Goal: Task Accomplishment & Management: Manage account settings

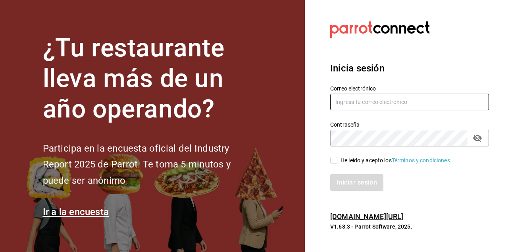
type input "felnajera@gmail.com"
click at [335, 160] on input "He leído y acepto los Términos y condiciones." at bounding box center [333, 160] width 7 height 7
checkbox input "true"
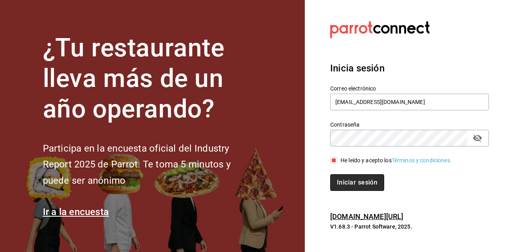
click at [350, 183] on button "Iniciar sesión" at bounding box center [357, 182] width 54 height 17
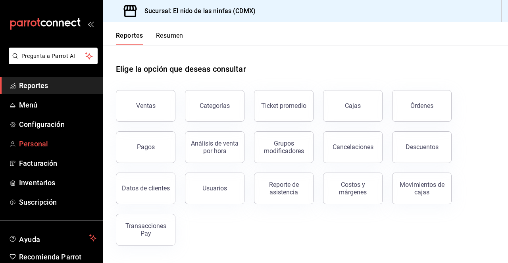
click at [47, 145] on span "Personal" at bounding box center [57, 144] width 77 height 11
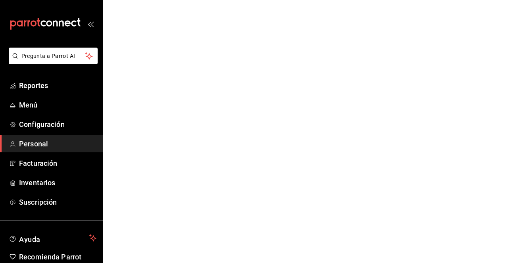
click at [47, 145] on span "Personal" at bounding box center [57, 144] width 77 height 11
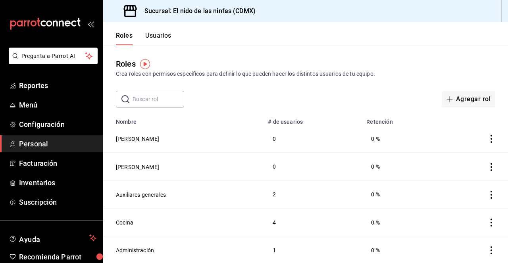
click at [158, 35] on button "Usuarios" at bounding box center [158, 39] width 26 height 14
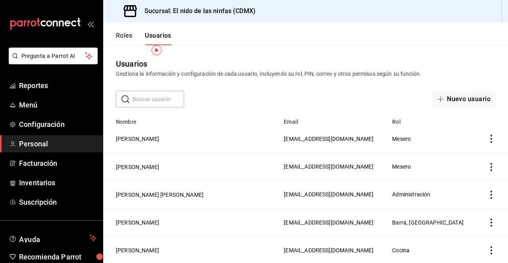
scroll to position [14, 0]
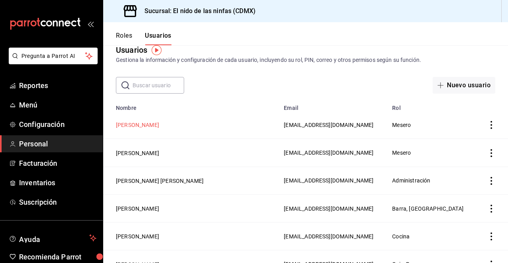
click at [155, 126] on button "MAURICIO MONTOYA" at bounding box center [137, 125] width 43 height 8
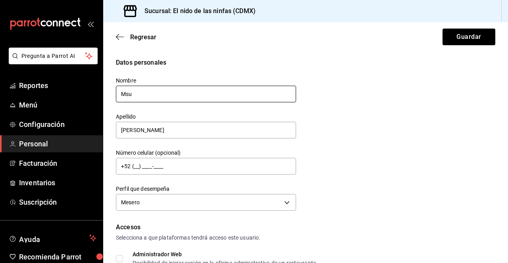
type input "Msu"
click at [469, 37] on button "Guardar" at bounding box center [469, 37] width 53 height 17
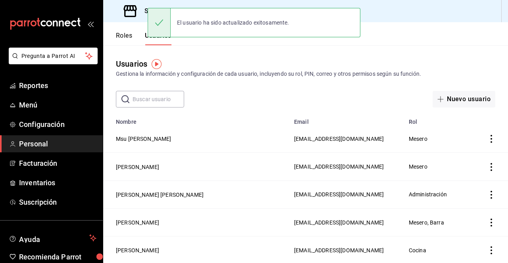
click at [143, 145] on td "Msu MONTOYA" at bounding box center [196, 139] width 186 height 28
click at [145, 141] on button "Msu MONTOYA" at bounding box center [144, 139] width 56 height 8
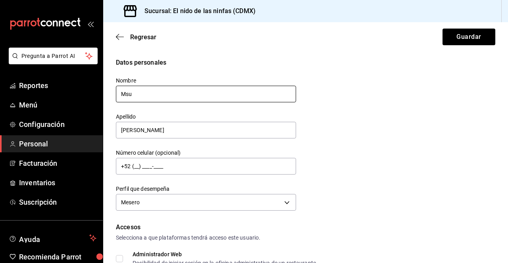
click at [189, 91] on input "Msu" at bounding box center [206, 94] width 180 height 17
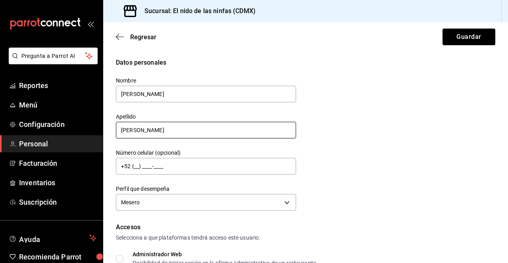
type input "Mauricio"
type input "Montoya"
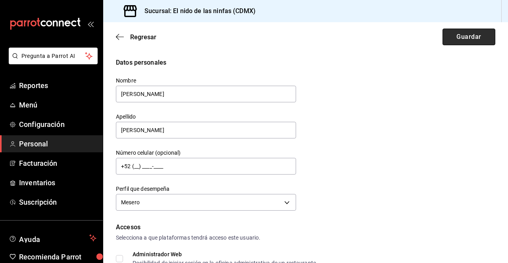
click at [466, 35] on button "Guardar" at bounding box center [469, 37] width 53 height 17
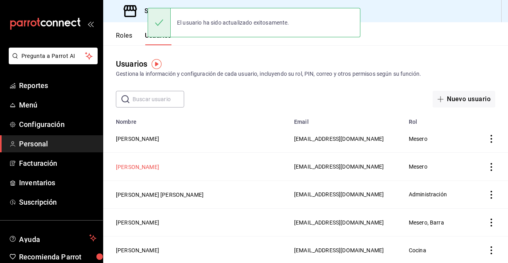
click at [159, 169] on button "Guillermo Reyes Guillen" at bounding box center [137, 167] width 43 height 8
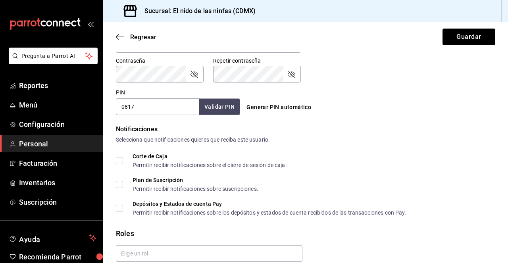
scroll to position [319, 0]
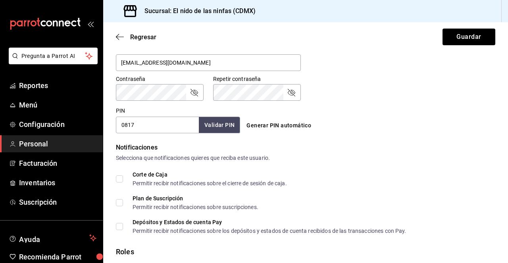
click at [156, 128] on input "0817" at bounding box center [157, 125] width 83 height 17
type input "0"
type input "1111"
click at [220, 127] on button "Validar PIN" at bounding box center [219, 125] width 42 height 17
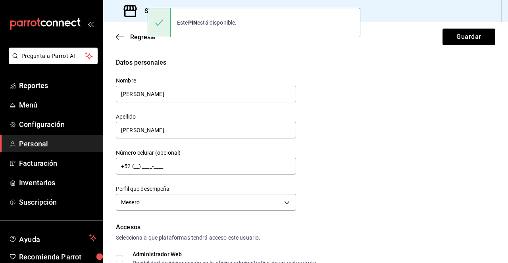
scroll to position [0, 0]
click at [160, 97] on input "Guillermo" at bounding box center [206, 94] width 180 height 17
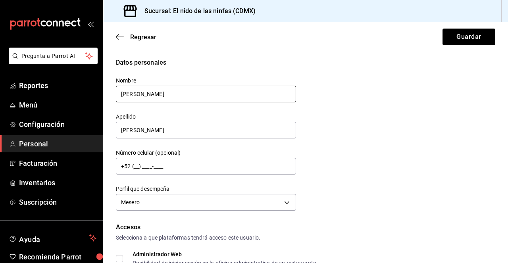
click at [160, 97] on input "Guillermo" at bounding box center [206, 94] width 180 height 17
type input "Mesero"
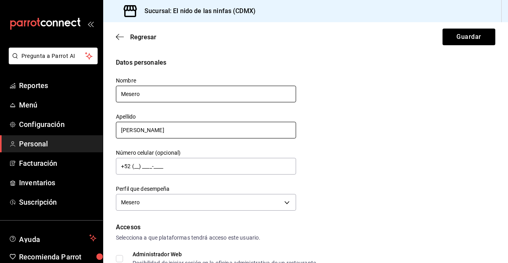
type input "<"
type input ">"
type input "Capacitacion"
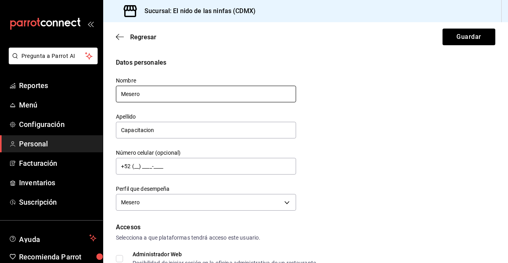
scroll to position [239, 0]
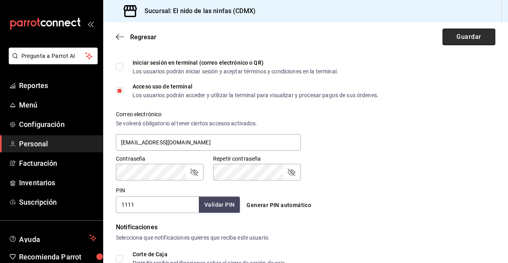
click at [462, 40] on button "Guardar" at bounding box center [469, 37] width 53 height 17
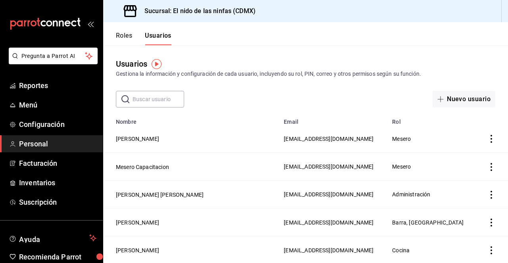
click at [280, 58] on div "Usuarios Gestiona la información y configuración de cada usuario, incluyendo su…" at bounding box center [305, 76] width 405 height 62
click at [306, 83] on div "Usuarios Gestiona la información y configuración de cada usuario, incluyendo su…" at bounding box center [305, 76] width 405 height 62
click at [232, 48] on div "Usuarios Gestiona la información y configuración de cada usuario, incluyendo su…" at bounding box center [305, 76] width 405 height 62
click at [205, 90] on div "Usuarios Gestiona la información y configuración de cada usuario, incluyendo su…" at bounding box center [305, 76] width 405 height 62
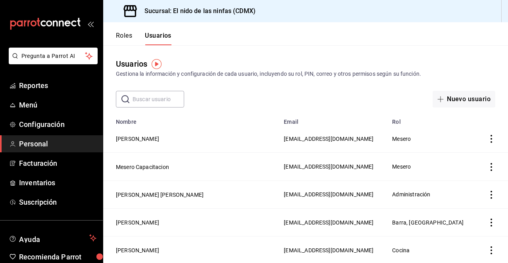
click at [205, 90] on div "Usuarios Gestiona la información y configuración de cada usuario, incluyendo su…" at bounding box center [305, 76] width 405 height 62
click at [172, 166] on td "Mesero Capacitacion" at bounding box center [191, 167] width 176 height 28
